Goal: Check status: Check status

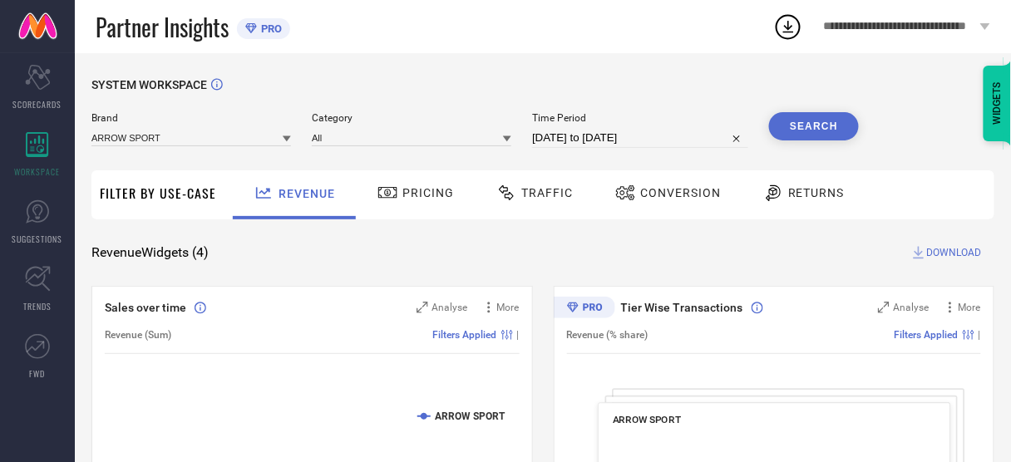
select select "7"
select select "2025"
select select "8"
select select "2025"
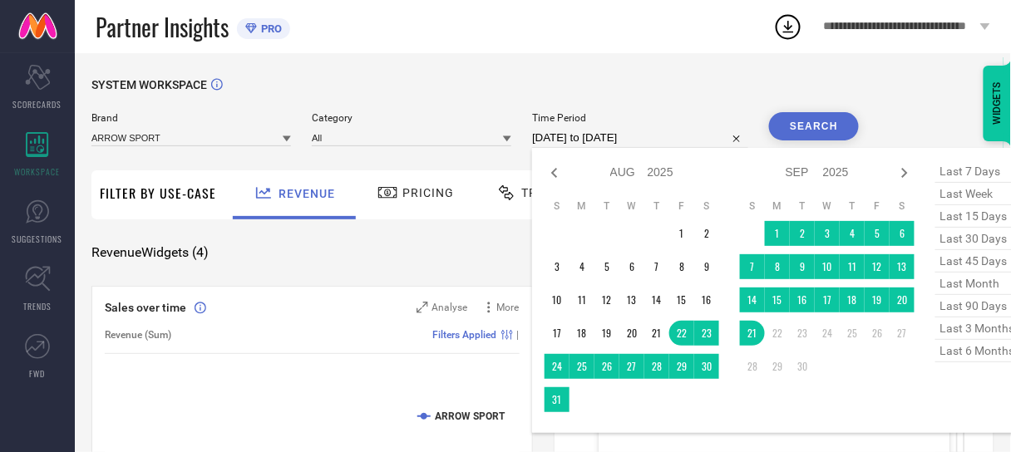
click at [612, 139] on input "[DATE] to [DATE]" at bounding box center [640, 138] width 216 height 20
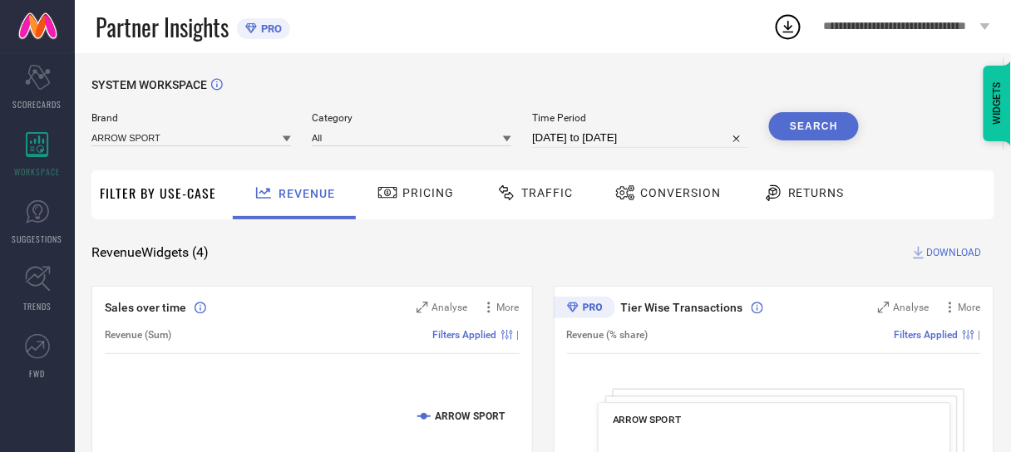
select select "7"
select select "2025"
select select "8"
select select "2025"
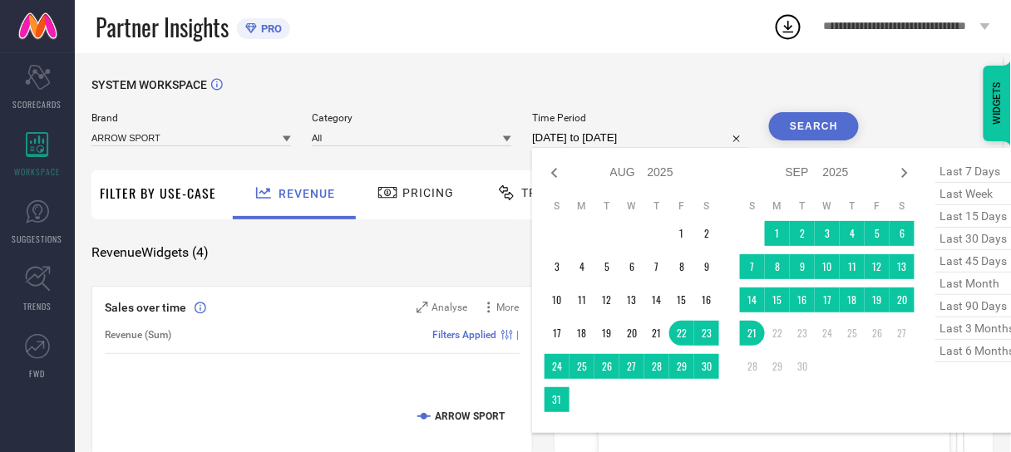
click at [576, 142] on input "[DATE] to [DATE]" at bounding box center [640, 138] width 216 height 20
type input "After [DATE]"
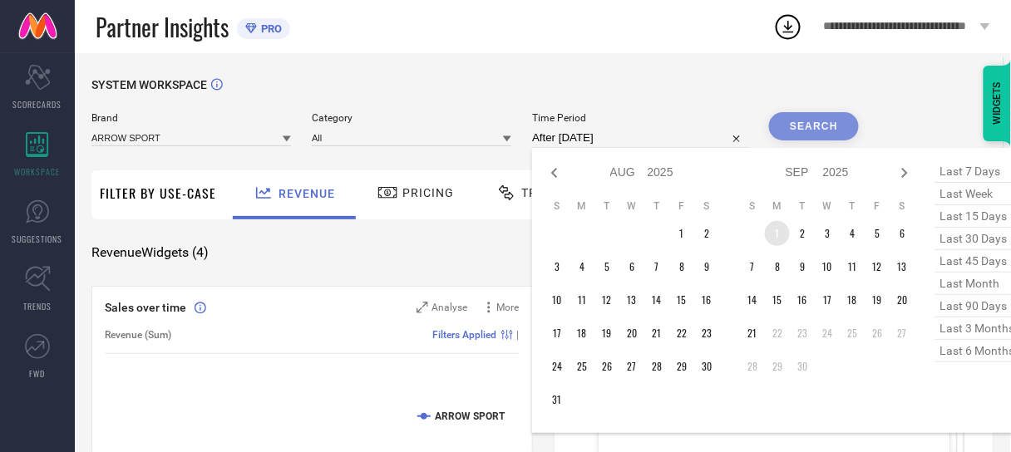
click at [774, 235] on td "1" at bounding box center [777, 233] width 25 height 25
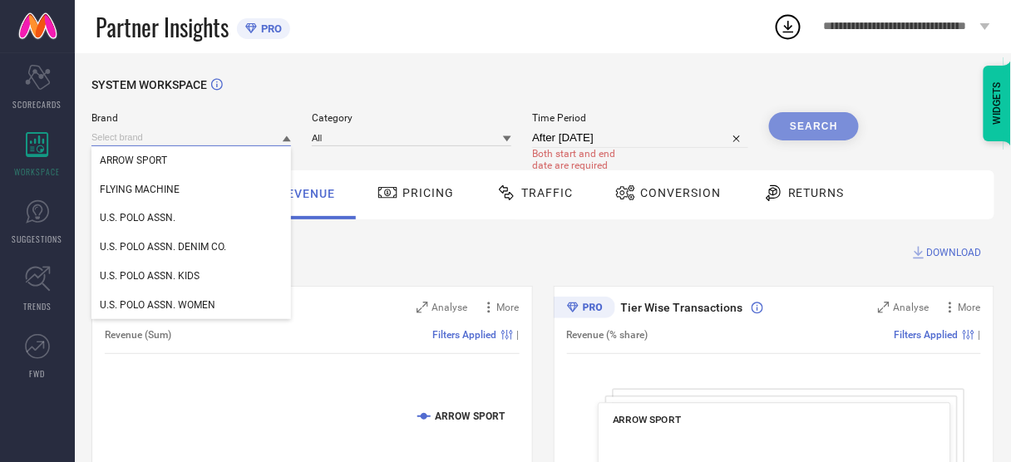
click at [233, 139] on input at bounding box center [191, 137] width 200 height 17
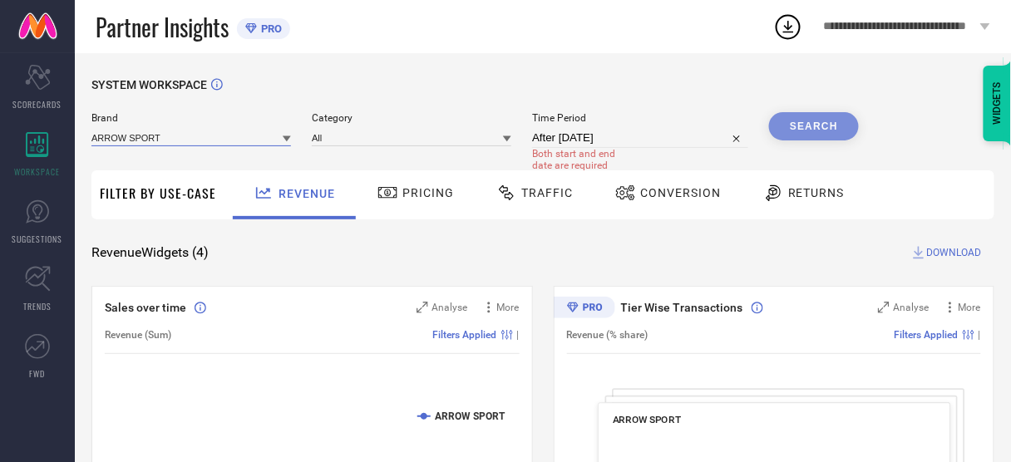
click at [228, 138] on input at bounding box center [191, 137] width 200 height 17
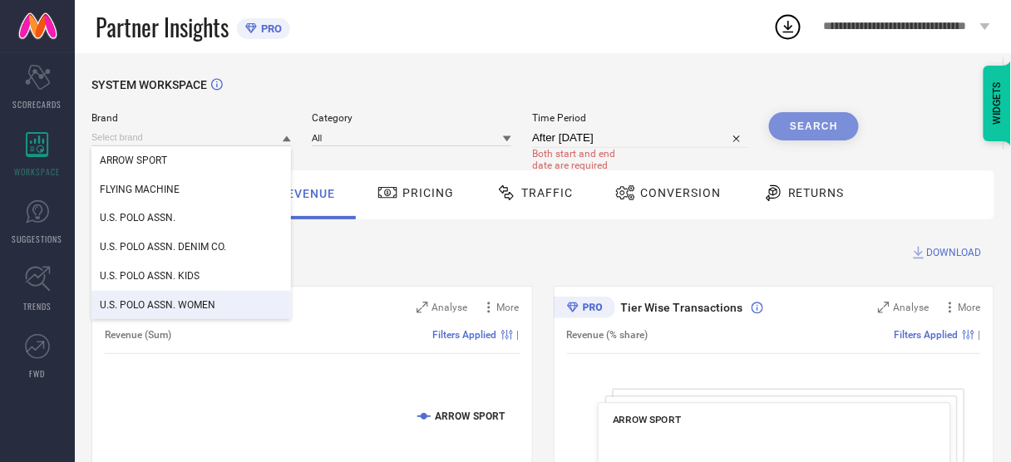
click at [196, 306] on span "U.S. POLO ASSN. WOMEN" at bounding box center [158, 305] width 116 height 12
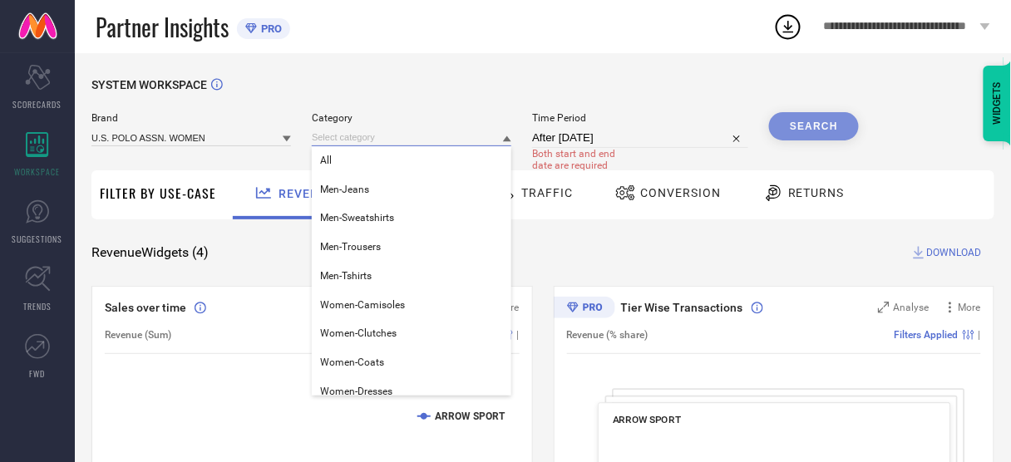
click at [428, 137] on input at bounding box center [412, 137] width 200 height 17
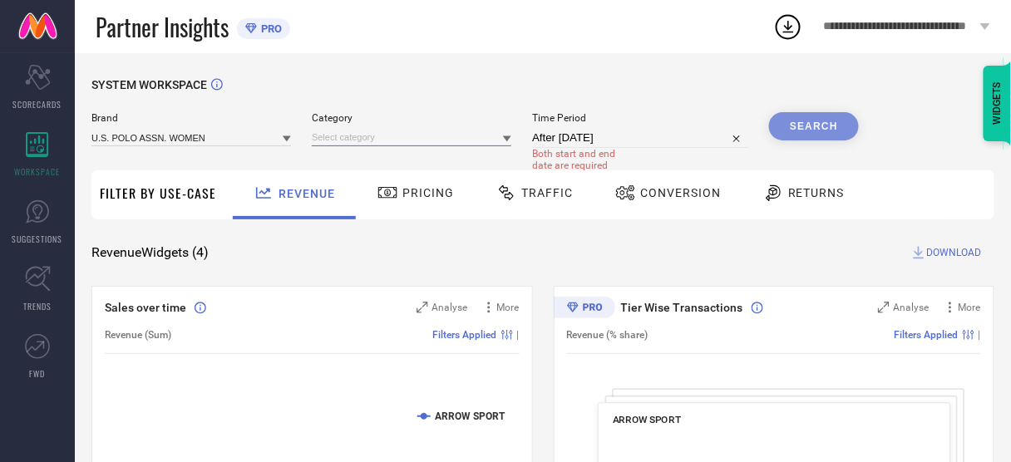
click at [402, 142] on input at bounding box center [412, 137] width 200 height 17
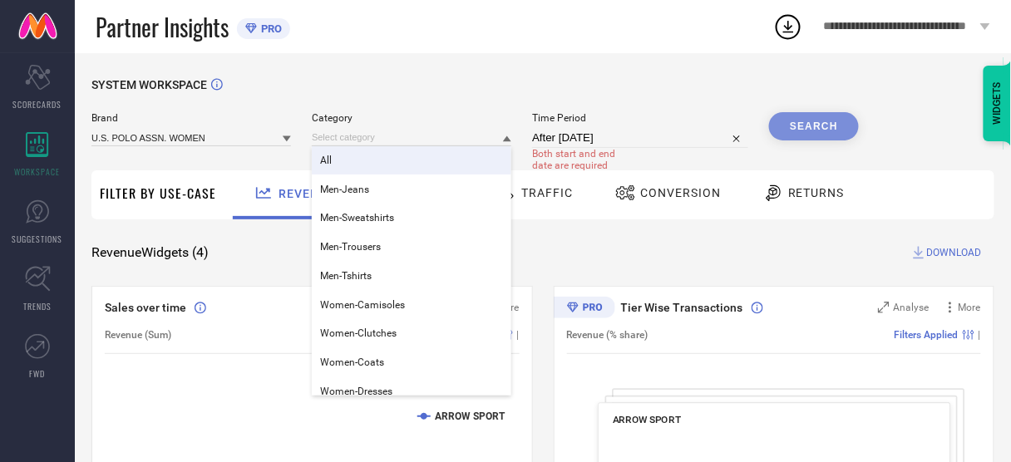
click at [391, 161] on div "All" at bounding box center [412, 160] width 200 height 28
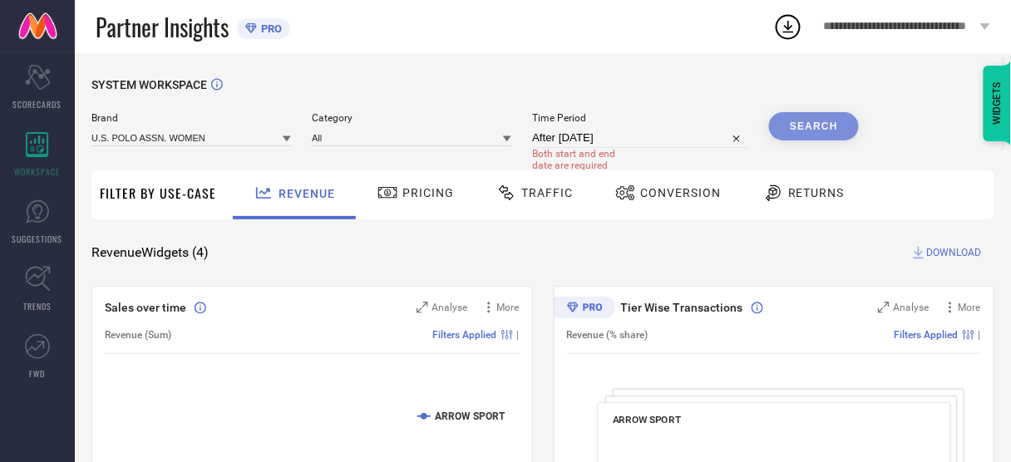
select select "8"
select select "2025"
select select "9"
select select "2025"
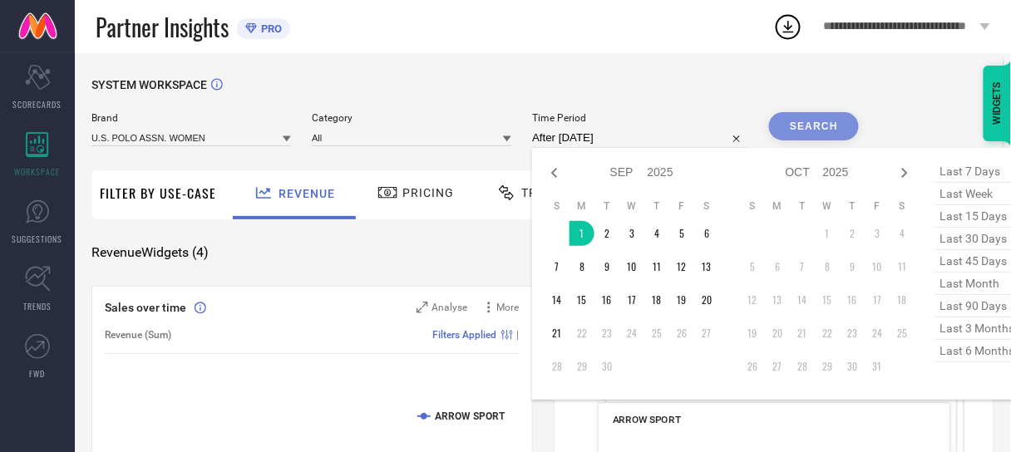
click at [564, 136] on input "After [DATE]" at bounding box center [640, 138] width 216 height 20
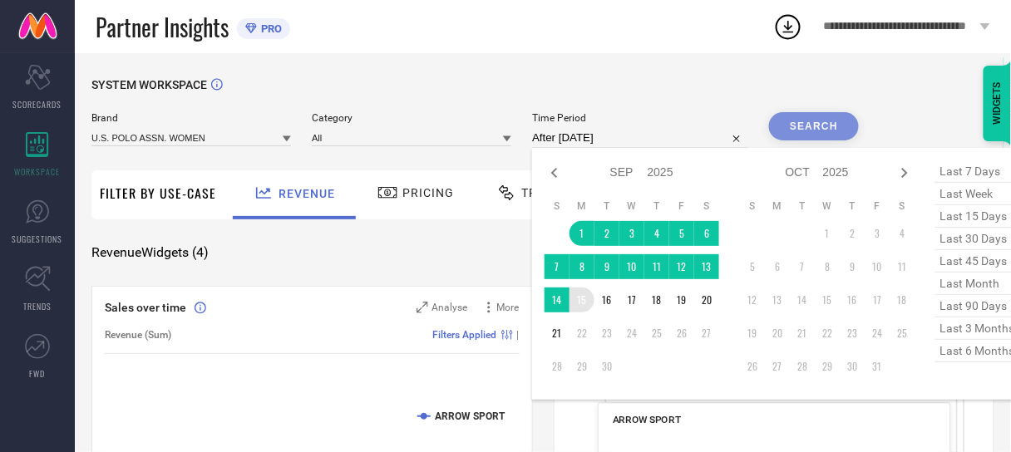
type input "[DATE] to [DATE]"
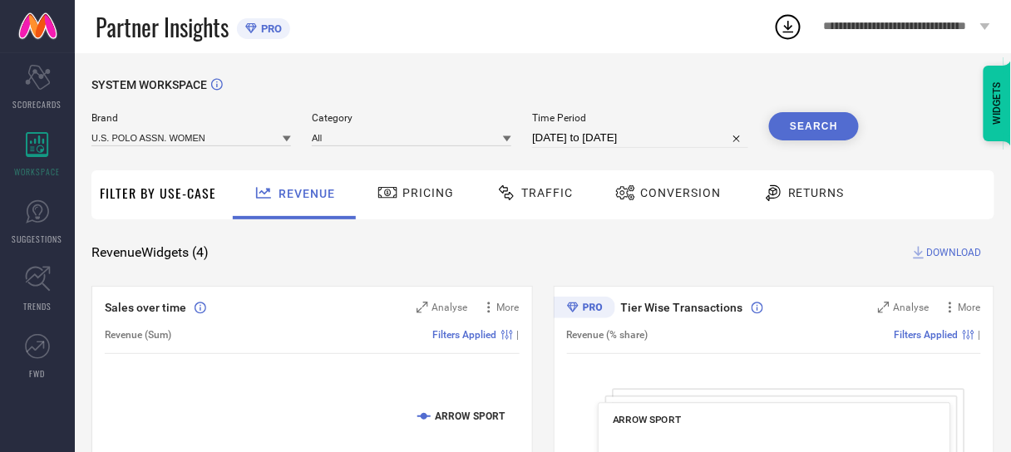
select select "8"
select select "2025"
select select "9"
select select "2025"
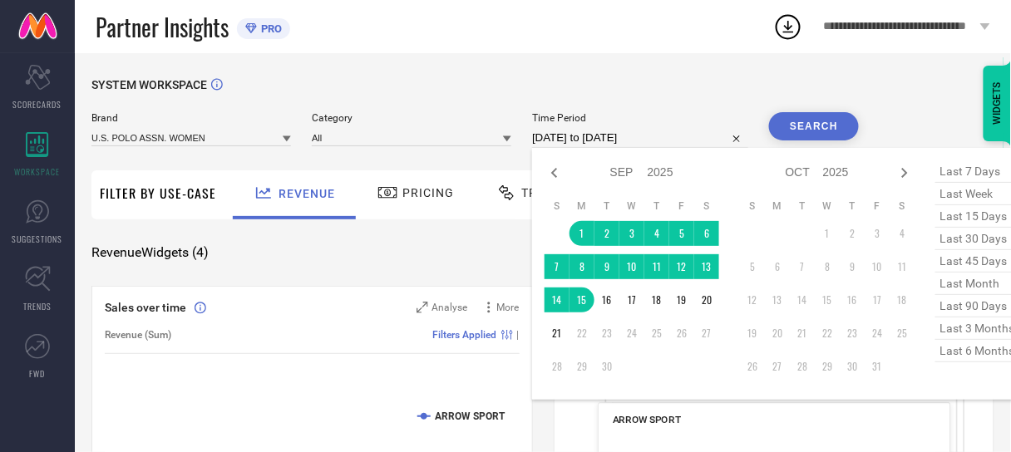
click at [604, 143] on input "[DATE] to [DATE]" at bounding box center [640, 138] width 216 height 20
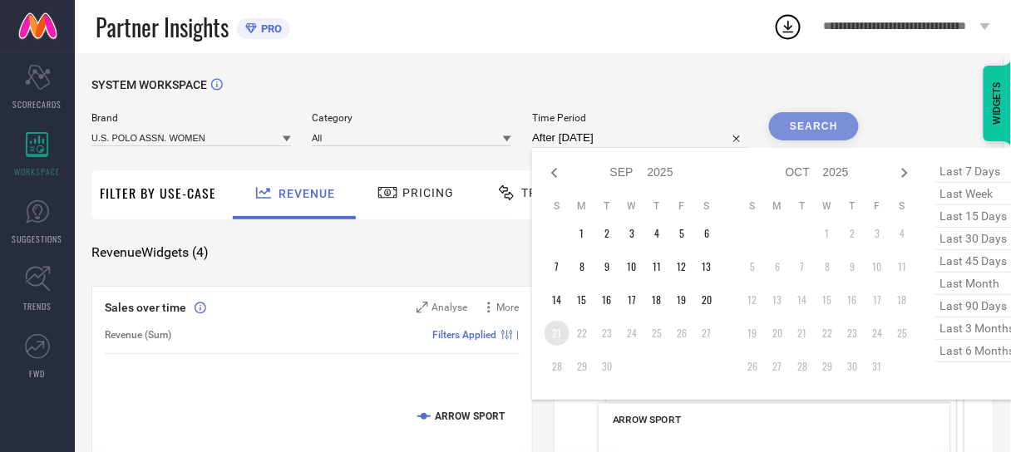
click at [555, 325] on td "21" at bounding box center [557, 333] width 25 height 25
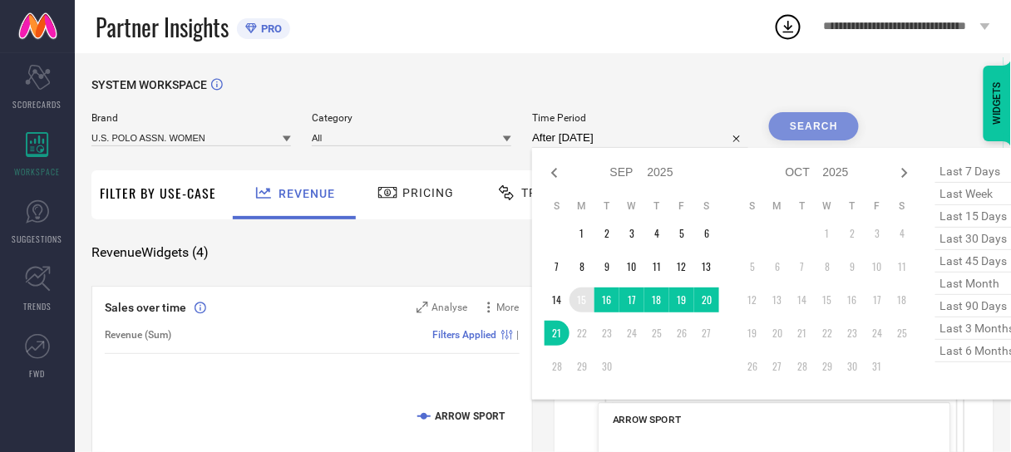
type input "[DATE] to [DATE]"
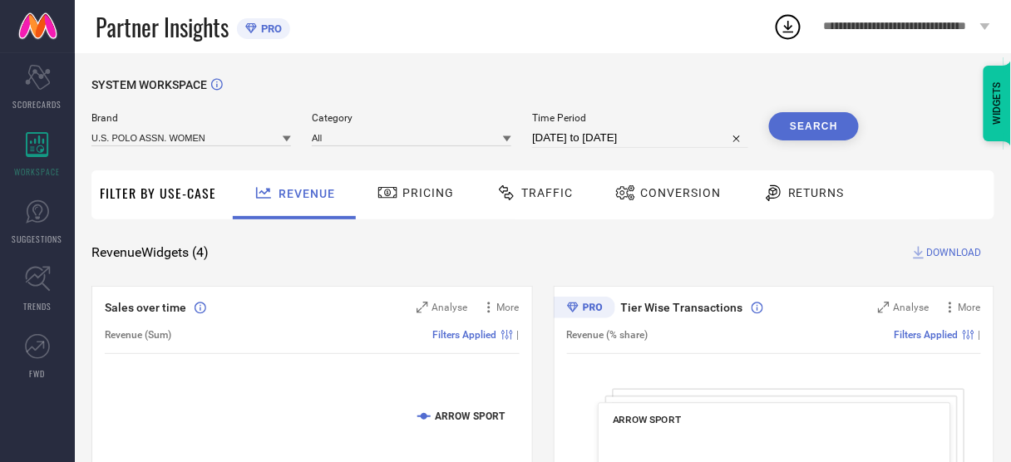
click at [795, 129] on button "Search" at bounding box center [814, 126] width 90 height 28
click at [672, 200] on div "Conversion" at bounding box center [668, 193] width 114 height 28
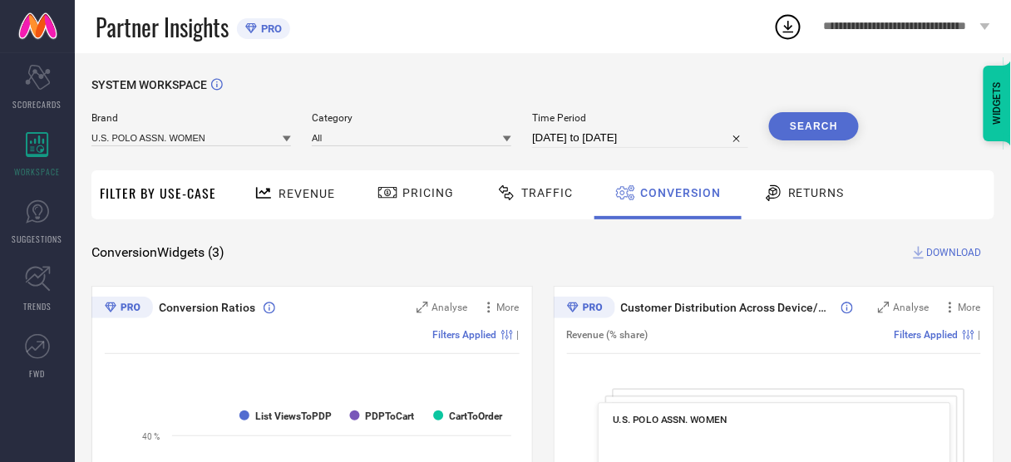
click at [814, 125] on button "Search" at bounding box center [814, 126] width 90 height 28
click at [939, 250] on span "DOWNLOAD" at bounding box center [954, 253] width 55 height 17
